Goal: Use online tool/utility: Use online tool/utility

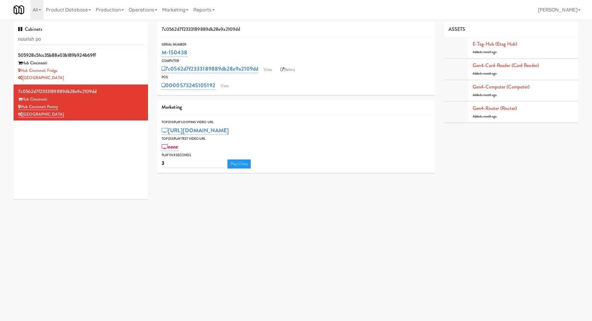
click at [71, 38] on input "nourish po" at bounding box center [80, 39] width 125 height 11
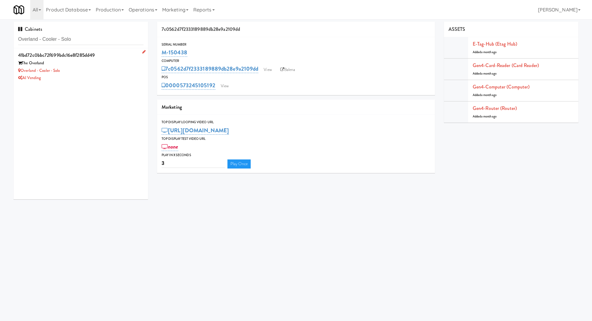
type input "Overland - Cooler - Solo"
click at [108, 62] on div "The Overland" at bounding box center [80, 64] width 125 height 8
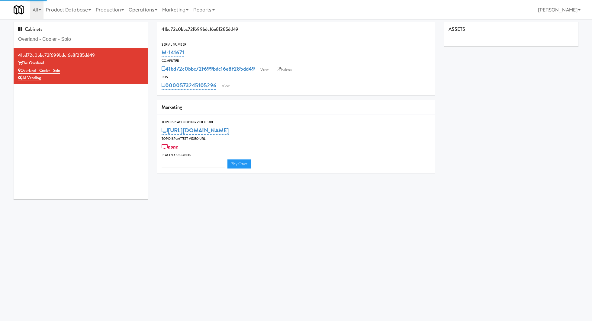
type input "3"
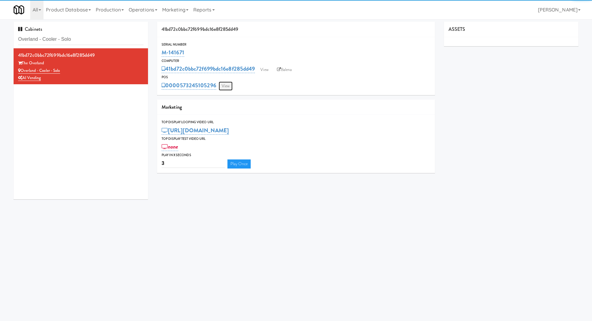
click at [223, 86] on link "View" at bounding box center [226, 86] width 14 height 9
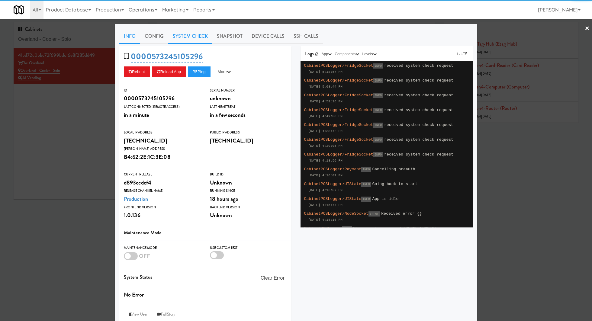
click at [198, 37] on link "System Check" at bounding box center [190, 36] width 44 height 15
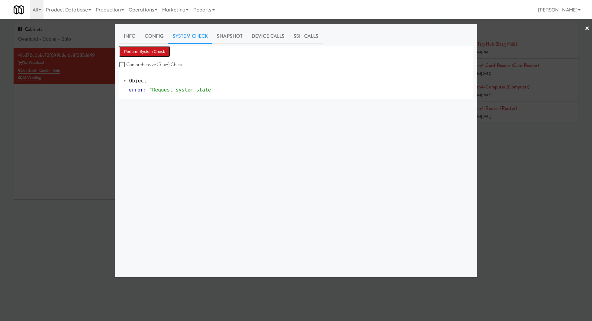
click at [158, 50] on button "Perform System Check" at bounding box center [144, 51] width 51 height 11
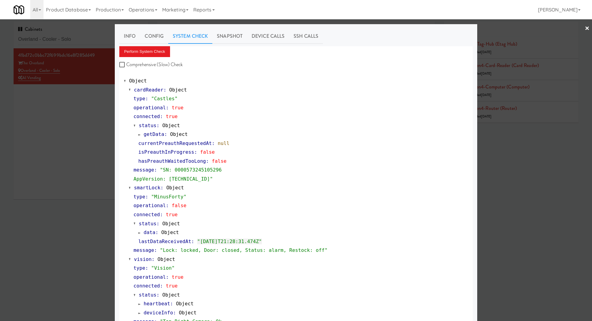
click at [92, 40] on div at bounding box center [296, 160] width 592 height 321
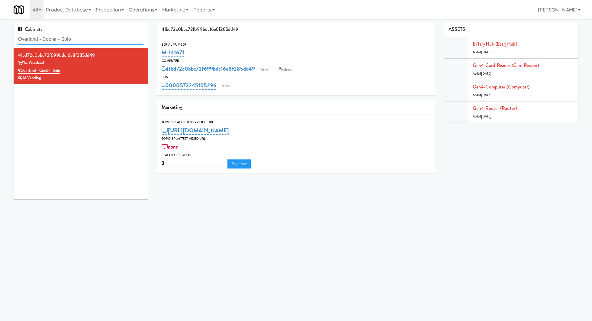
click at [92, 40] on input "Overland - Cooler - Solo" at bounding box center [80, 39] width 125 height 11
paste input "The [PERSON_NAME] - Cooler #2"
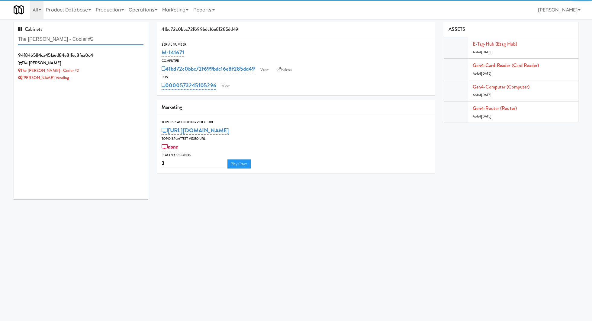
type input "The [PERSON_NAME] - Cooler #2"
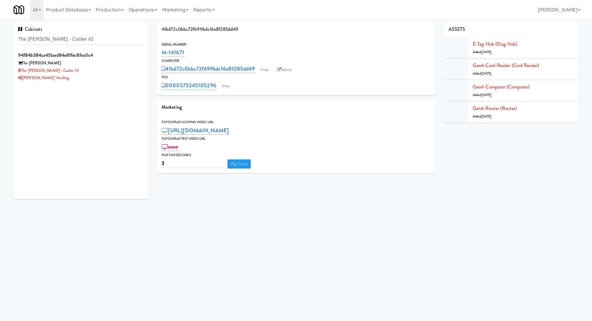
click at [99, 71] on div "The [PERSON_NAME] - Cooler #2" at bounding box center [80, 71] width 125 height 8
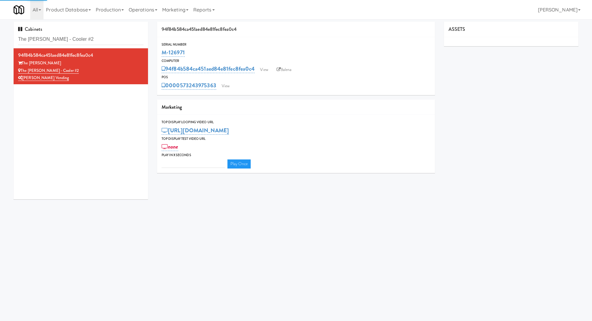
type input "3"
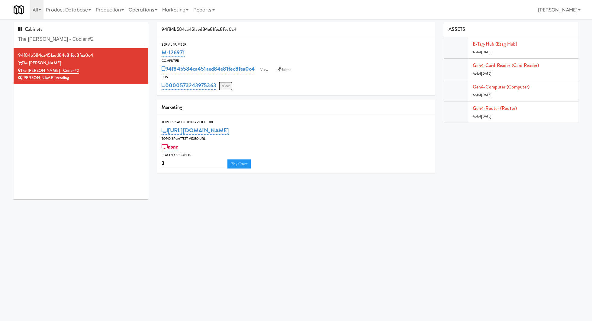
click at [227, 86] on link "View" at bounding box center [226, 86] width 14 height 9
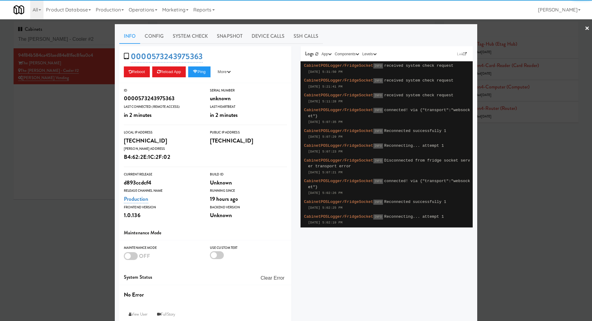
click at [186, 38] on link "System Check" at bounding box center [190, 36] width 44 height 15
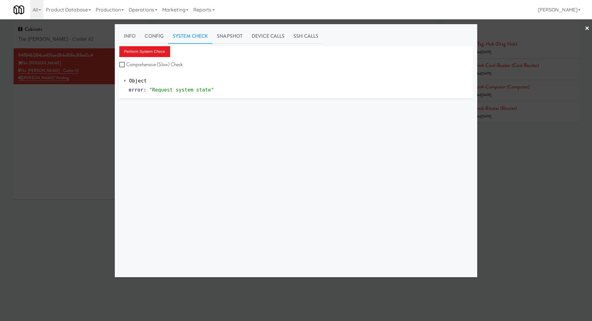
click at [158, 45] on div "Info Config System Check Snapshot Device Calls SSH Calls Perform System Check C…" at bounding box center [296, 151] width 354 height 244
click at [158, 50] on button "Perform System Check" at bounding box center [144, 51] width 51 height 11
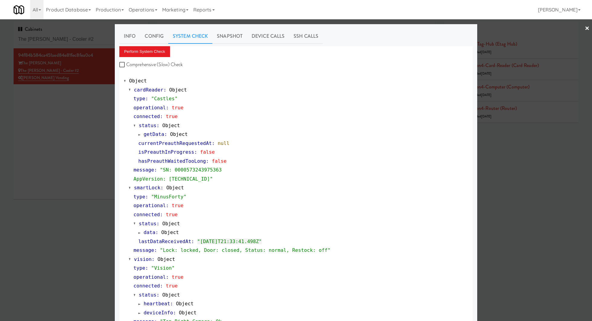
click at [56, 115] on div at bounding box center [296, 160] width 592 height 321
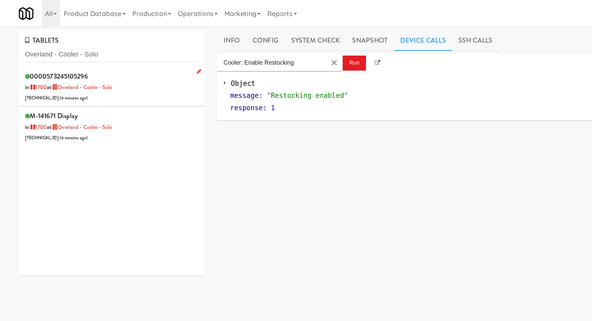
type input "Overland - Cooler - Solo"
click at [110, 69] on div "0000573245105296 in [DATE] at Overland - Cooler - Solo [TECHNICAL_ID] ( 6 minut…" at bounding box center [80, 63] width 125 height 24
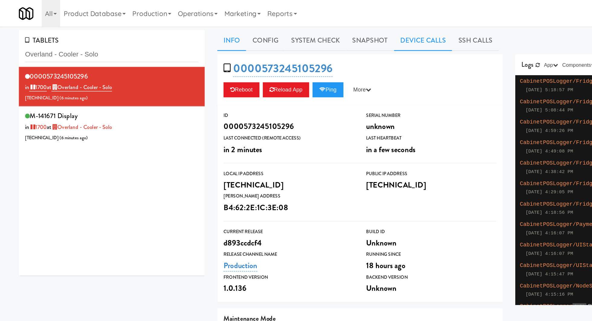
click at [302, 28] on link "Device Calls" at bounding box center [306, 29] width 42 height 15
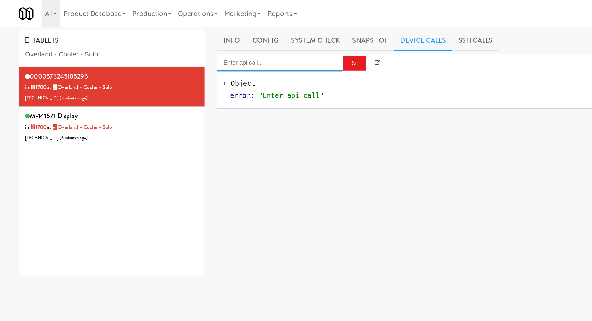
click at [216, 47] on input "Enter api call..." at bounding box center [202, 45] width 91 height 12
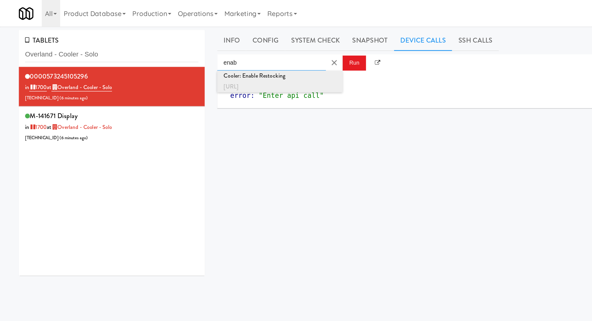
click at [216, 57] on div "Cooler: Enable Restocking" at bounding box center [203, 55] width 82 height 8
type input "Cooler: Enable Restocking"
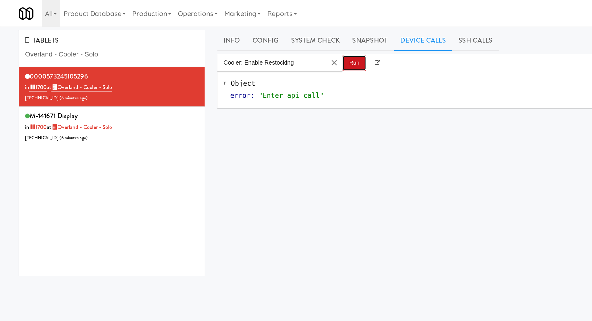
click at [256, 44] on button "Run" at bounding box center [256, 45] width 17 height 11
